Goal: Navigation & Orientation: Find specific page/section

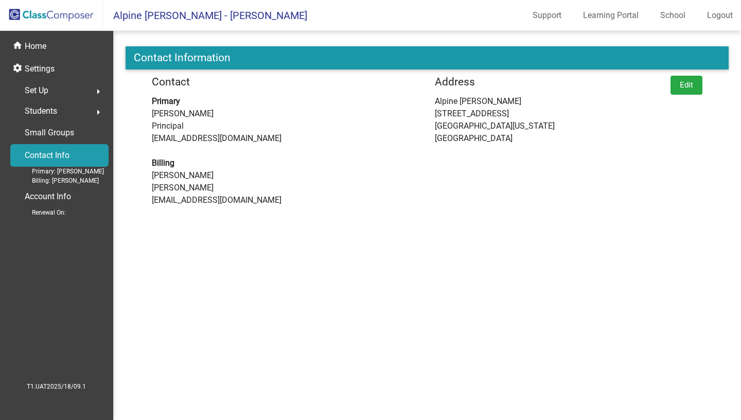
click at [87, 107] on div "Students arrow_right" at bounding box center [59, 111] width 98 height 21
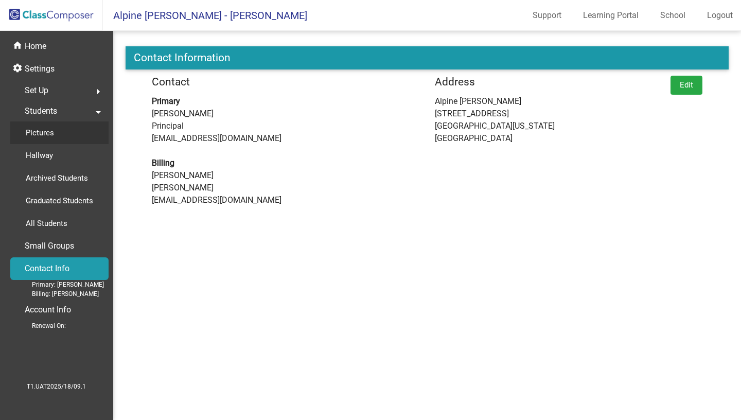
click at [60, 138] on div "Pictures" at bounding box center [36, 132] width 52 height 23
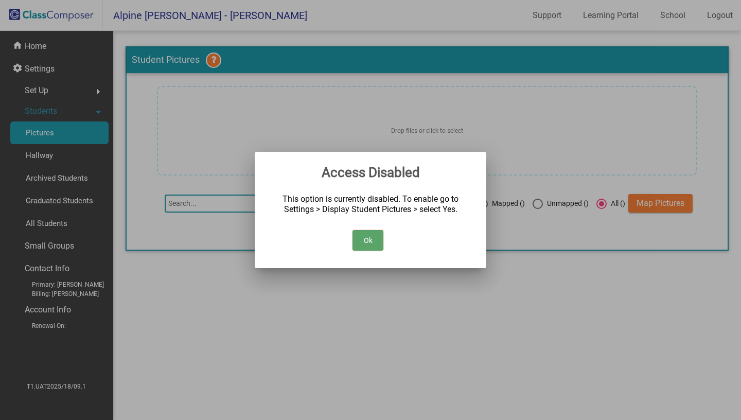
click at [375, 247] on button "Ok" at bounding box center [367, 240] width 31 height 21
click at [371, 242] on button "Ok" at bounding box center [367, 240] width 31 height 21
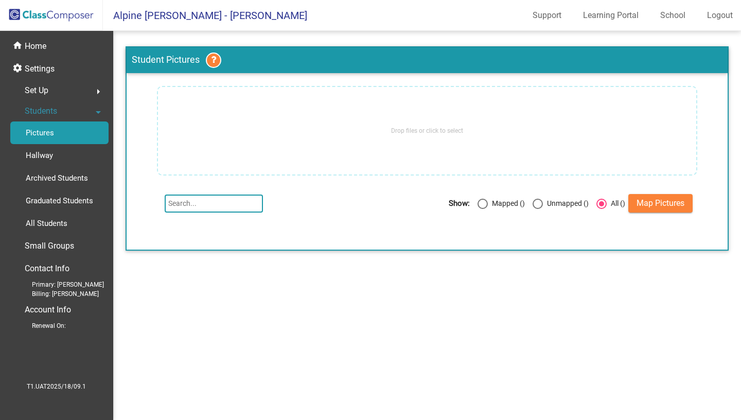
click at [651, 79] on div "Student Pictures Drop files or click to select Show: Mapped () Unmapped () All …" at bounding box center [427, 148] width 603 height 204
click at [48, 64] on p "Settings" at bounding box center [40, 69] width 30 height 12
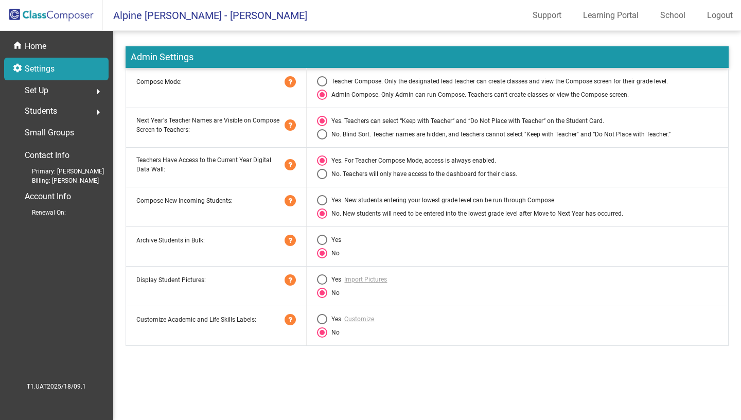
click at [45, 90] on span "Set Up" at bounding box center [37, 90] width 24 height 14
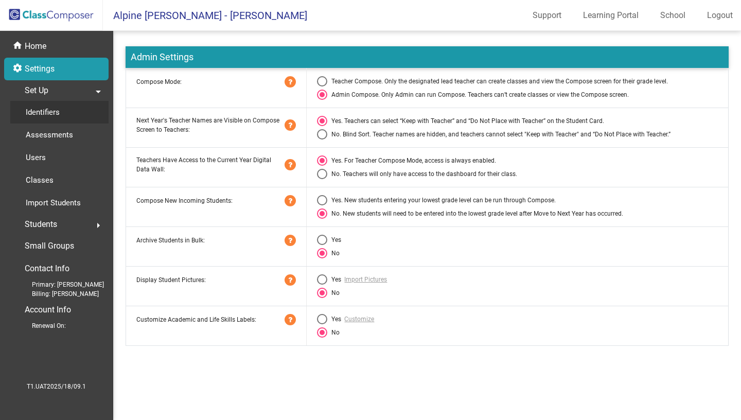
click at [46, 112] on p "Identifiers" at bounding box center [43, 112] width 34 height 12
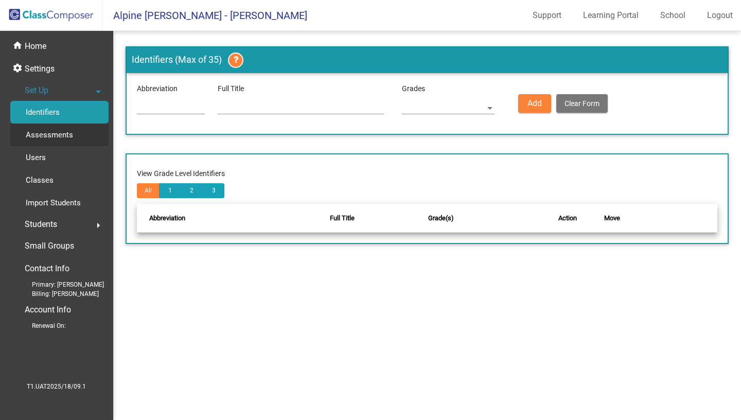
click at [50, 130] on p "Assessments" at bounding box center [49, 135] width 47 height 12
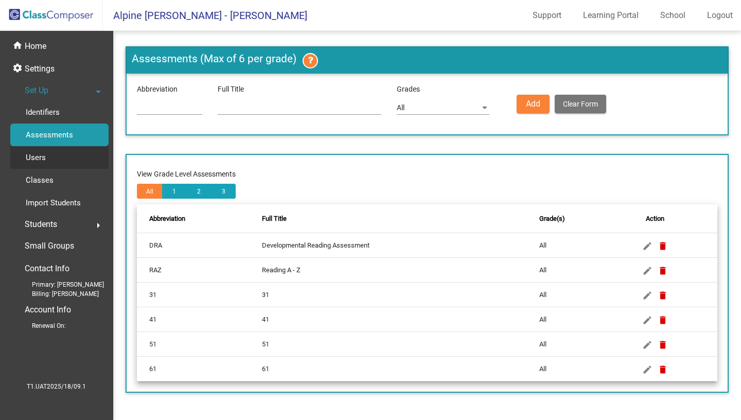
click at [46, 157] on div "Users" at bounding box center [32, 157] width 44 height 23
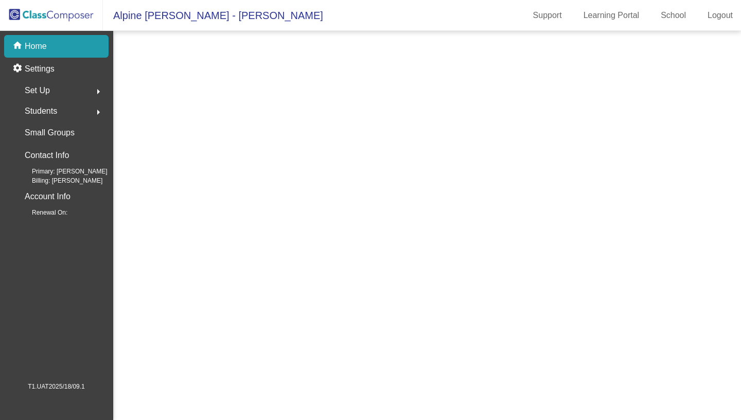
click at [467, 304] on mat-sidenav-content at bounding box center [427, 225] width 628 height 389
click at [51, 152] on p "Contact Info" at bounding box center [47, 155] width 44 height 14
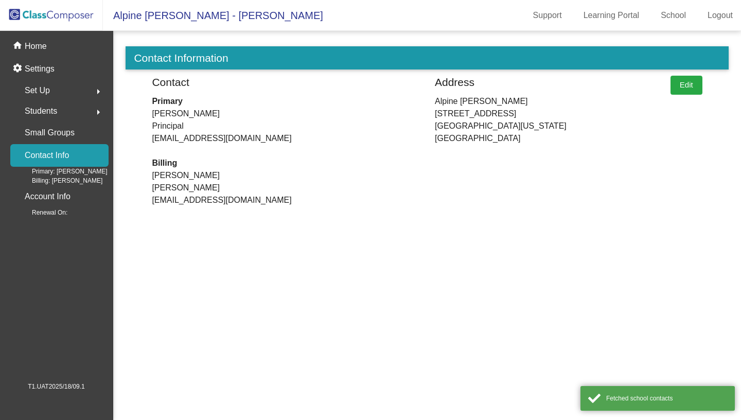
click at [39, 116] on span "Students" at bounding box center [41, 111] width 32 height 14
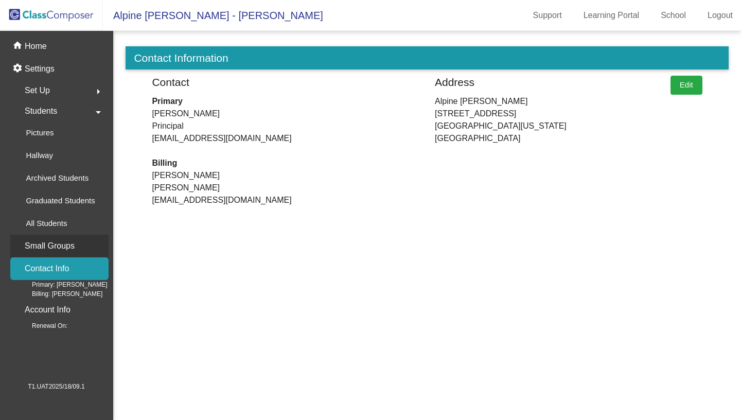
click at [73, 244] on p "Small Groups" at bounding box center [50, 246] width 50 height 14
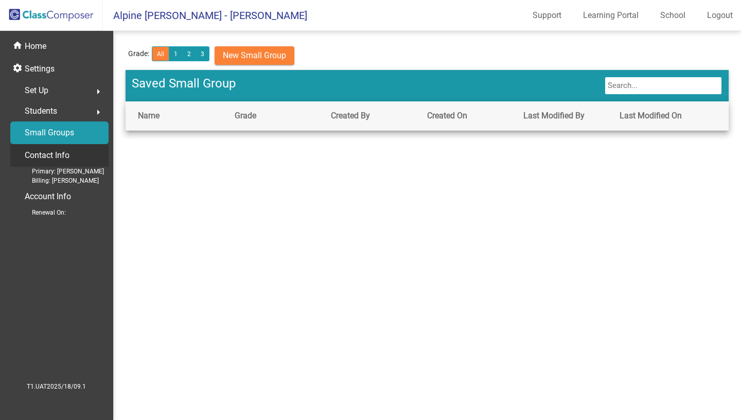
click at [39, 157] on p "Contact Info" at bounding box center [47, 155] width 45 height 14
